Goal: Task Accomplishment & Management: Manage account settings

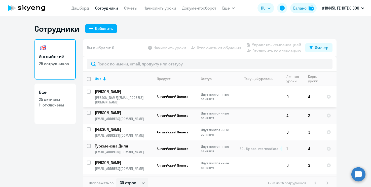
select select "30"
click at [78, 9] on link "Дашборд" at bounding box center [80, 8] width 18 height 5
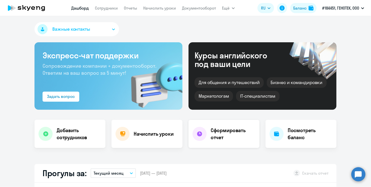
select select "30"
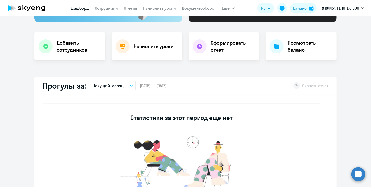
scroll to position [50, 0]
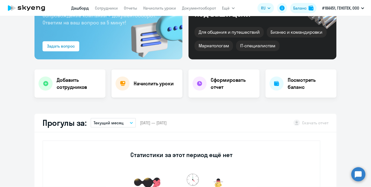
click at [148, 85] on h4 "Начислить уроки" at bounding box center [154, 83] width 40 height 7
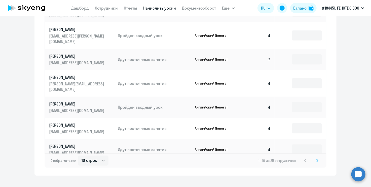
scroll to position [290, 0]
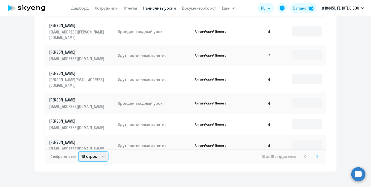
click at [102, 153] on select "10 строк 30 строк 50 строк" at bounding box center [93, 157] width 30 height 10
select select "30"
click at [78, 152] on select "10 строк 30 строк 50 строк" at bounding box center [93, 157] width 30 height 10
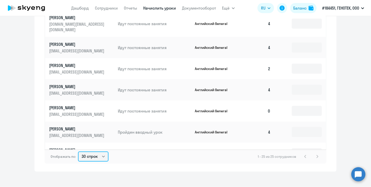
scroll to position [201, 0]
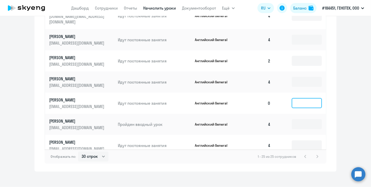
click at [297, 98] on input at bounding box center [307, 103] width 30 height 10
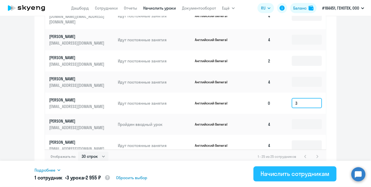
type input "3"
click at [291, 174] on div "Начислить сотрудникам" at bounding box center [295, 174] width 69 height 8
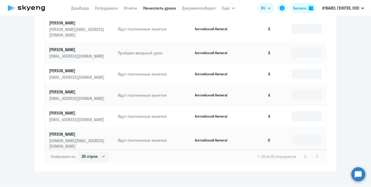
scroll to position [0, 0]
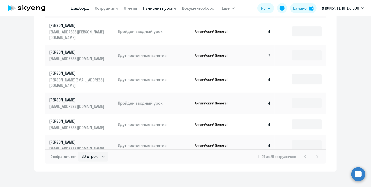
click at [80, 8] on link "Дашборд" at bounding box center [80, 8] width 18 height 5
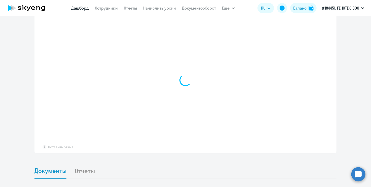
select select "30"
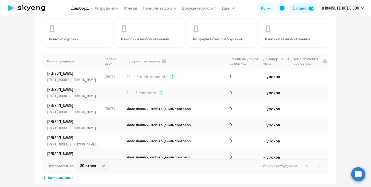
scroll to position [356, 0]
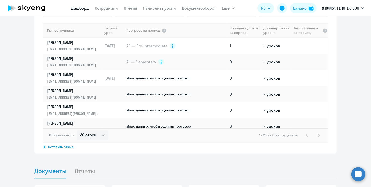
click at [211, 168] on ul "Документы Отчеты" at bounding box center [185, 172] width 302 height 16
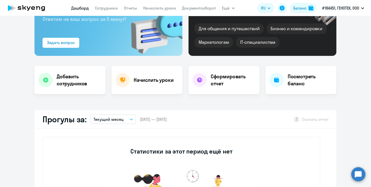
scroll to position [0, 0]
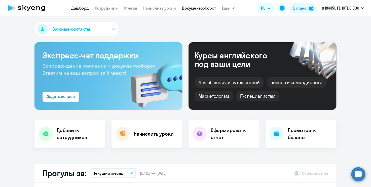
click at [198, 7] on link "Документооборот" at bounding box center [199, 8] width 34 height 5
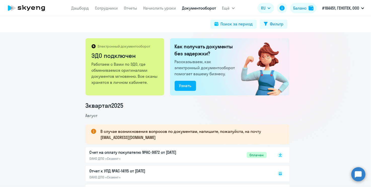
click at [75, 4] on nav "[PERSON_NAME] Отчеты Начислить уроки Документооборот" at bounding box center [143, 8] width 145 height 10
click at [74, 6] on link "Дашборд" at bounding box center [80, 8] width 18 height 5
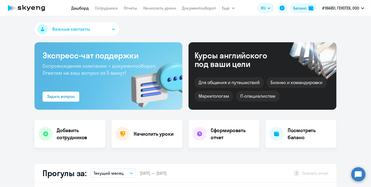
select select "30"
